Goal: Navigation & Orientation: Find specific page/section

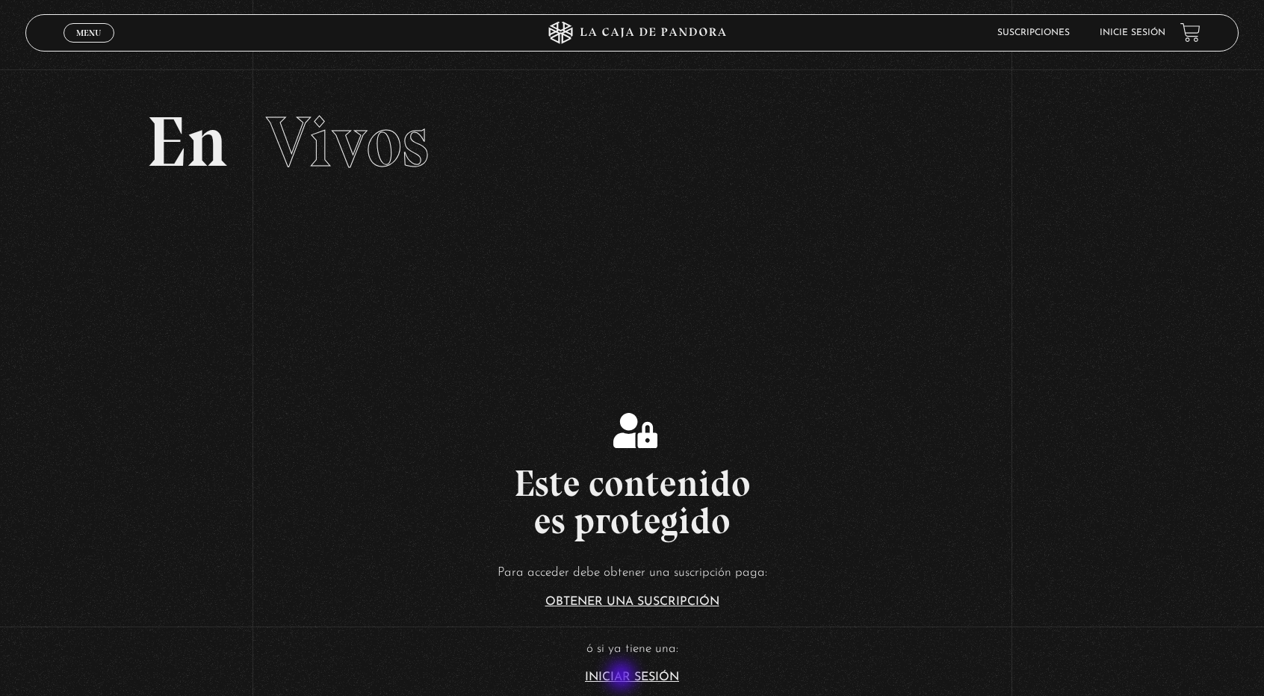
click at [623, 677] on link "Iniciar Sesión" at bounding box center [632, 677] width 94 height 12
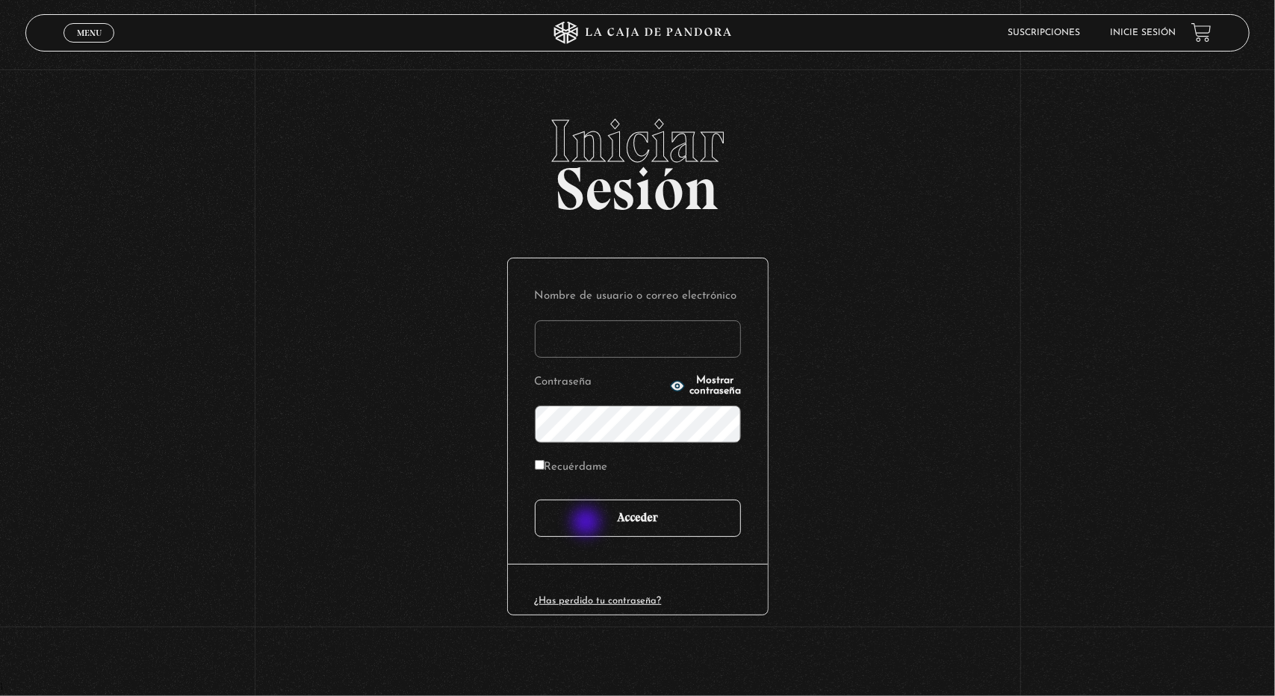
type input "[EMAIL_ADDRESS][DOMAIN_NAME]"
click at [589, 522] on input "Acceder" at bounding box center [638, 518] width 206 height 37
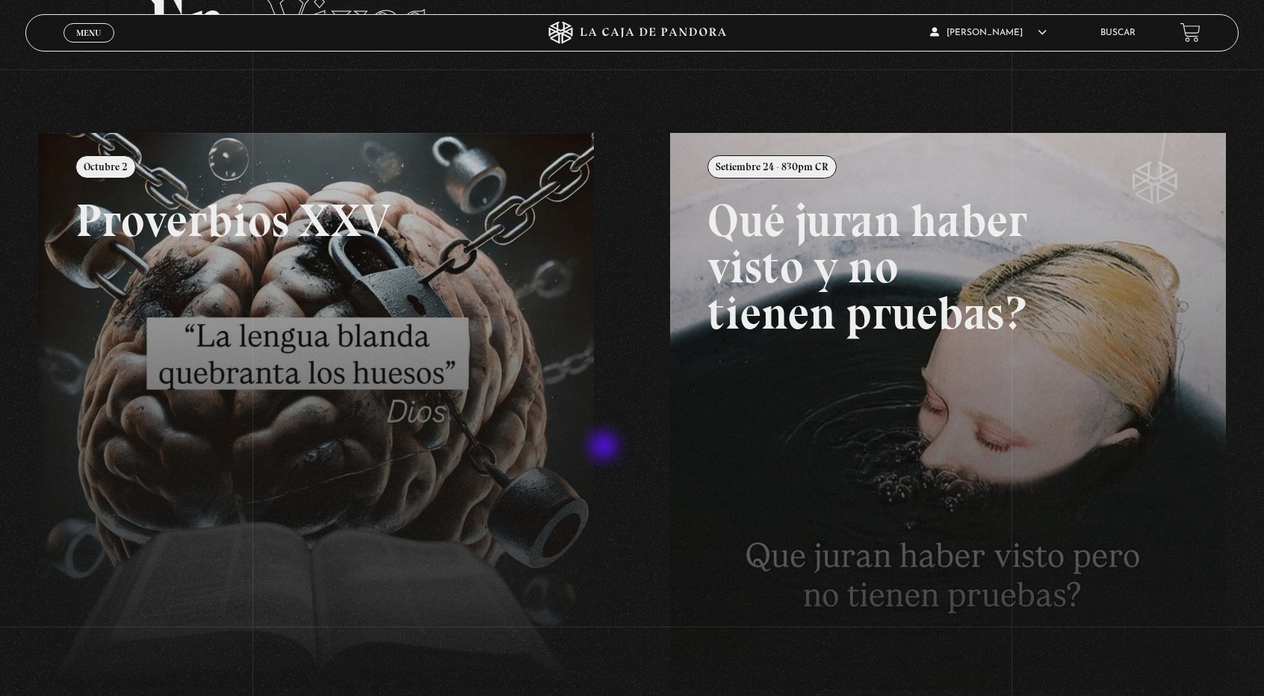
scroll to position [120, 0]
click at [93, 35] on span "Menu" at bounding box center [88, 32] width 25 height 9
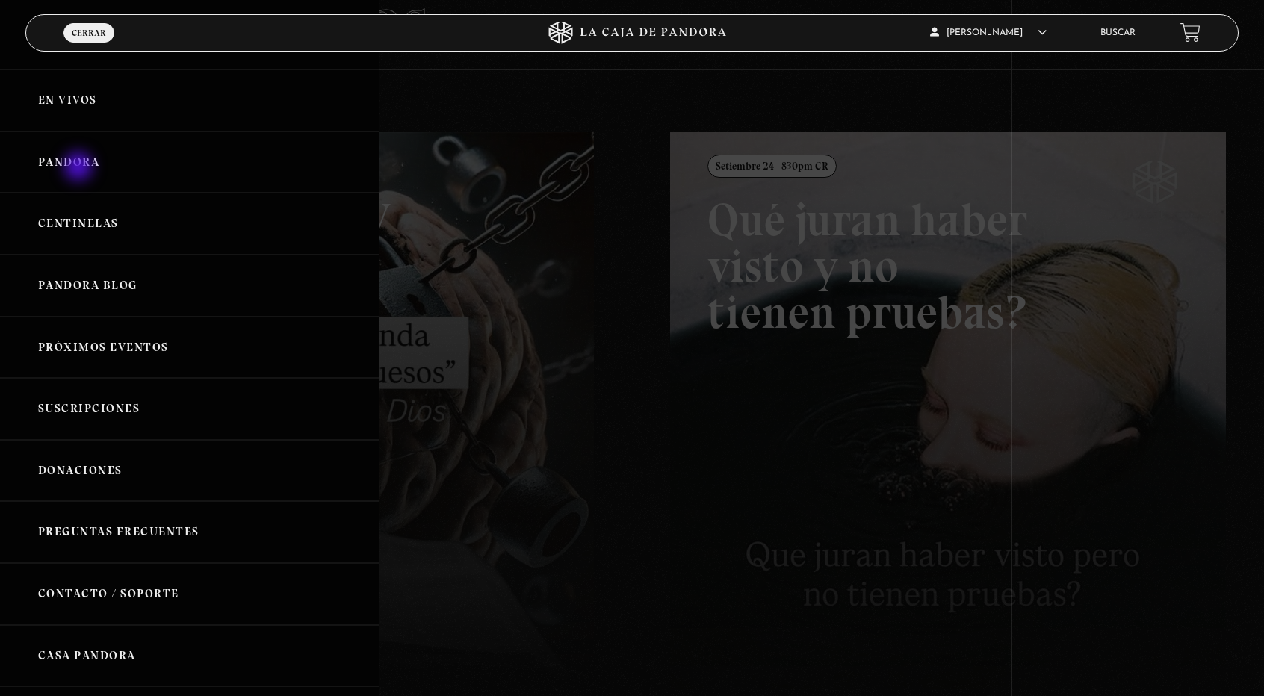
click at [80, 168] on link "Pandora" at bounding box center [189, 162] width 379 height 62
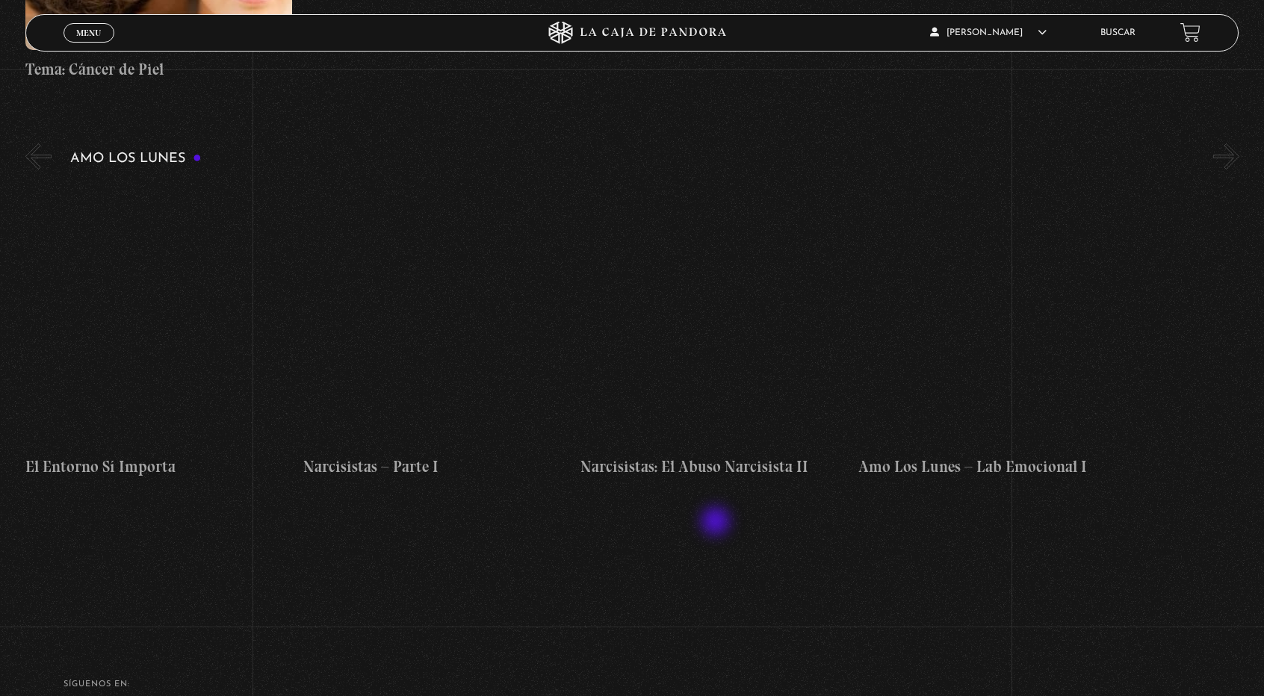
scroll to position [6270, 0]
